Goal: Communication & Community: Answer question/provide support

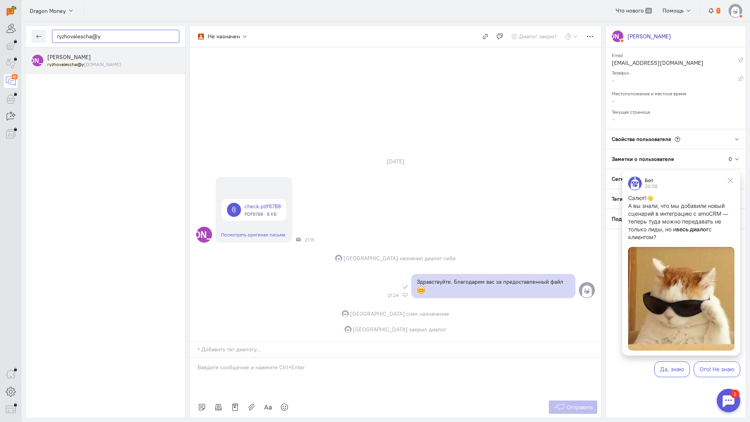
drag, startPoint x: 120, startPoint y: 37, endPoint x: 0, endPoint y: 37, distance: 119.6
click at [0, 37] on div "operator conversation-V1122-10000-3month 85" at bounding box center [375, 211] width 750 height 422
paste input "az.nerkararyan"
type input "raz.nerkararyan"
click at [98, 54] on div "RAZ NERKARARYAN raz.nerkararyan @[DOMAIN_NAME]" at bounding box center [113, 60] width 132 height 14
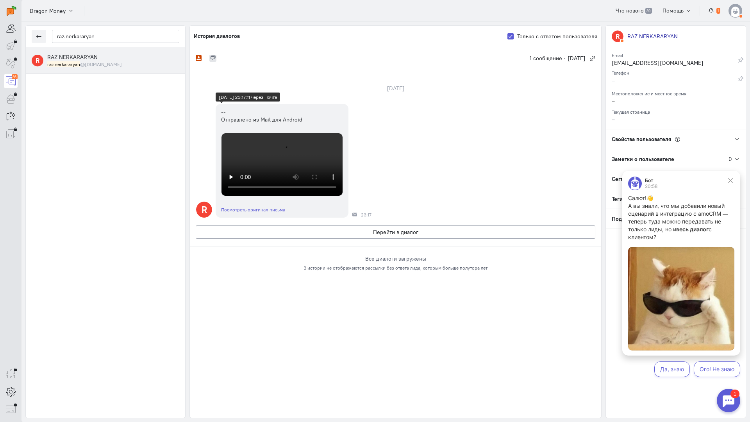
scroll to position [186, 0]
drag, startPoint x: 106, startPoint y: 41, endPoint x: 6, endPoint y: 34, distance: 99.9
click at [6, 34] on div "operator conversation-V1122-10000-3month 87" at bounding box center [375, 211] width 750 height 422
paste input "[EMAIL_ADDRESS]."
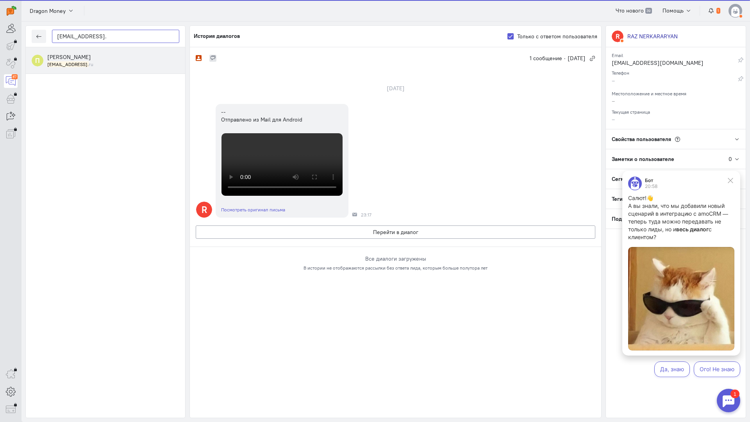
type input "[EMAIL_ADDRESS]."
click at [84, 61] on small "[EMAIL_ADDRESS]. ru" at bounding box center [70, 64] width 46 height 7
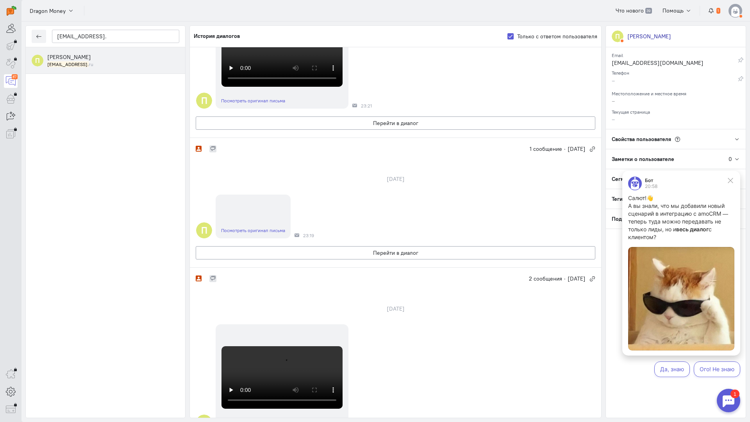
scroll to position [117, 0]
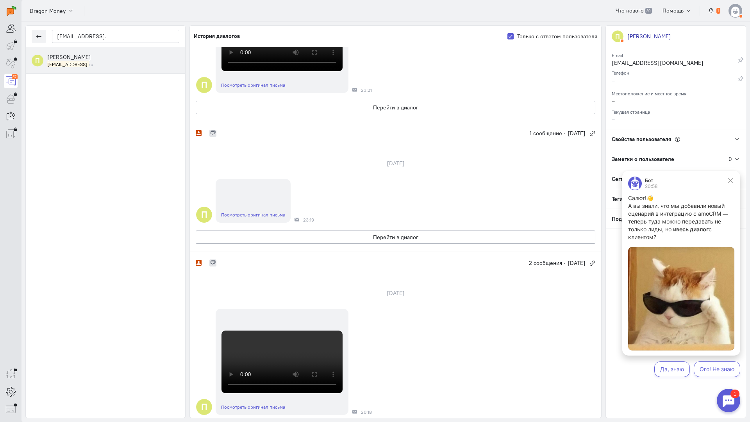
click at [317, 71] on video at bounding box center [282, 40] width 121 height 63
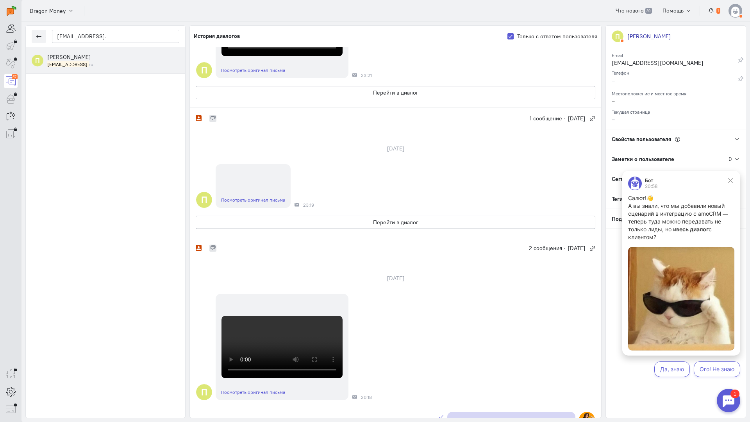
scroll to position [274, 0]
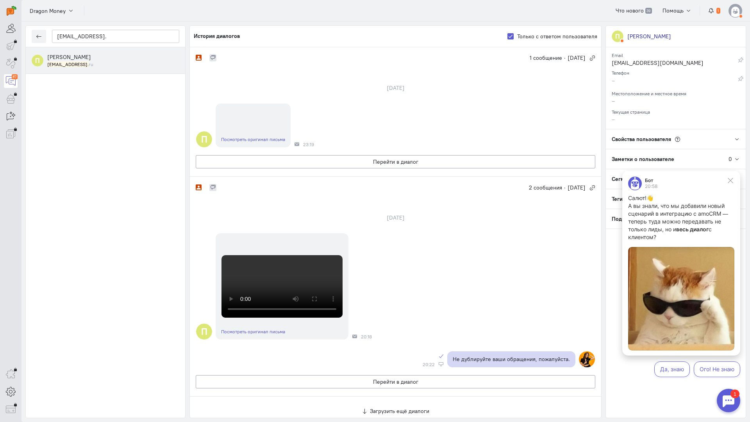
click at [310, 39] on button "Перейти в диалог" at bounding box center [396, 31] width 400 height 13
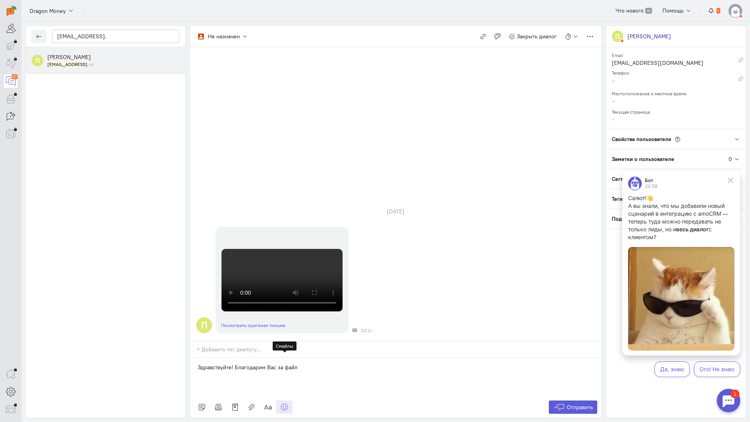
click at [285, 403] on icon at bounding box center [285, 407] width 8 height 8
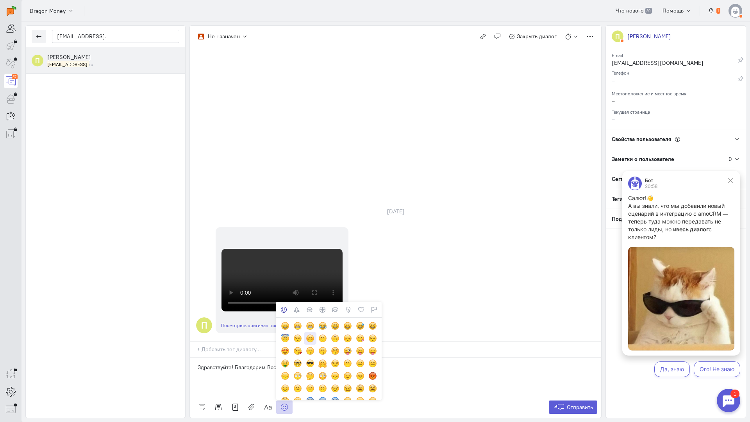
click at [311, 334] on div at bounding box center [310, 338] width 9 height 9
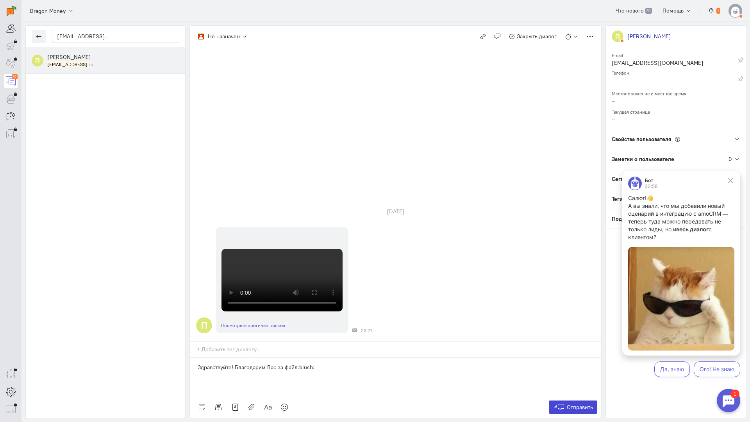
click at [567, 404] on span "Отправить" at bounding box center [580, 407] width 26 height 7
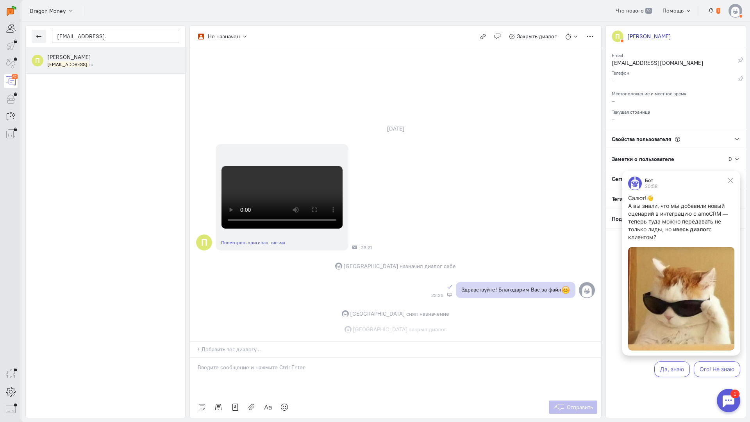
scroll to position [250, 0]
